Goal: Information Seeking & Learning: Check status

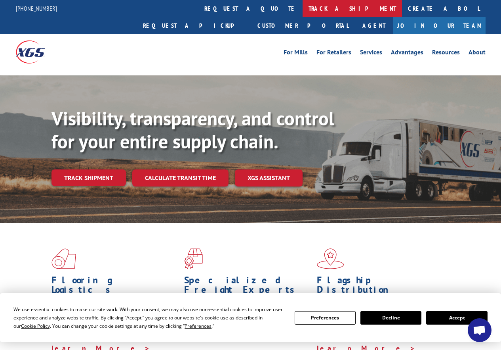
click at [303, 12] on link "track a shipment" at bounding box center [353, 8] width 100 height 17
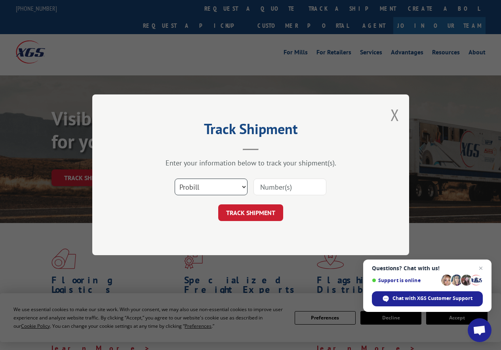
click at [242, 185] on select "Select category... Probill BOL PO" at bounding box center [211, 187] width 73 height 17
select select "po"
click at [175, 179] on select "Select category... Probill BOL PO" at bounding box center [211, 187] width 73 height 17
paste input "18546461"
type input "18546461"
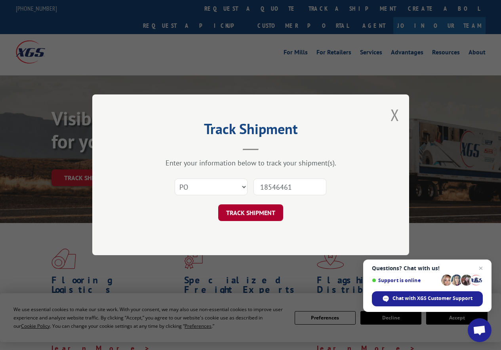
click at [260, 212] on button "TRACK SHIPMENT" at bounding box center [250, 213] width 65 height 17
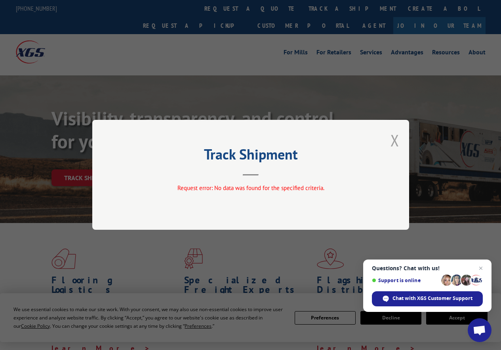
click at [395, 141] on button "Close modal" at bounding box center [395, 140] width 9 height 21
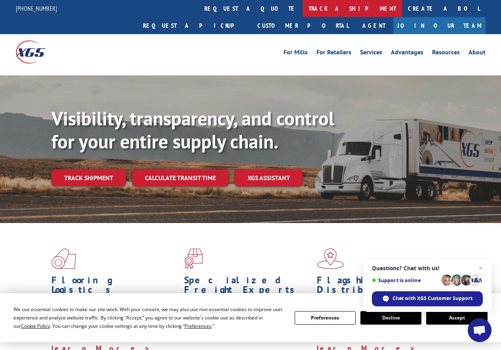
click at [303, 8] on link "track a shipment" at bounding box center [353, 8] width 100 height 17
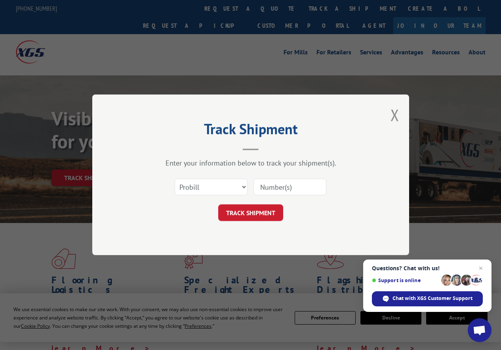
paste input "18546461"
type input "18546461"
click at [261, 211] on button "TRACK SHIPMENT" at bounding box center [250, 213] width 65 height 17
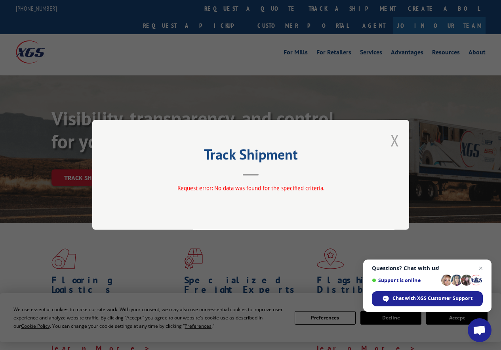
click at [396, 138] on button "Close modal" at bounding box center [395, 140] width 9 height 21
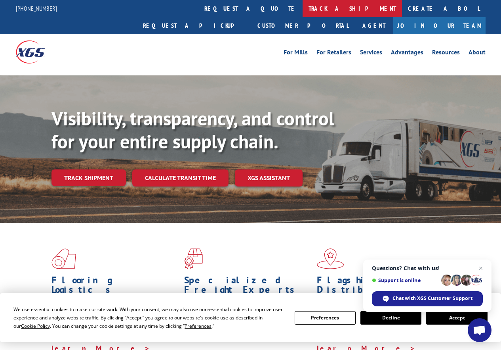
click at [303, 12] on link "track a shipment" at bounding box center [353, 8] width 100 height 17
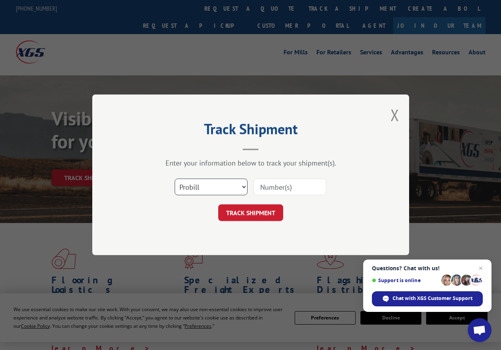
click at [244, 186] on select "Select category... Probill BOL PO" at bounding box center [211, 187] width 73 height 17
select select "bol"
click at [175, 179] on select "Select category... Probill BOL PO" at bounding box center [211, 187] width 73 height 17
paste input "18546461"
type input "18546461"
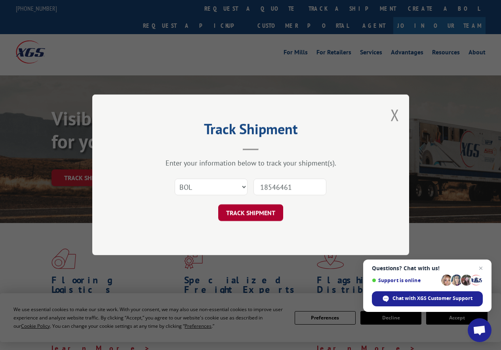
click at [259, 212] on button "TRACK SHIPMENT" at bounding box center [250, 213] width 65 height 17
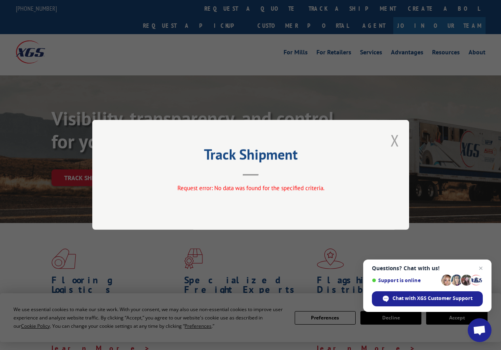
click at [394, 142] on button "Close modal" at bounding box center [395, 140] width 9 height 21
